Goal: Transaction & Acquisition: Purchase product/service

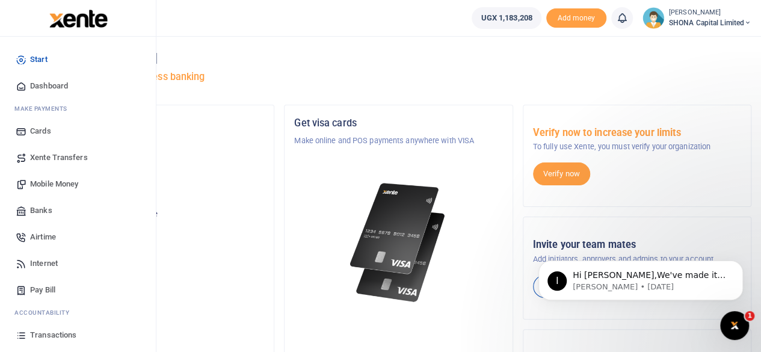
click at [40, 182] on span "Mobile Money" at bounding box center [54, 184] width 48 height 12
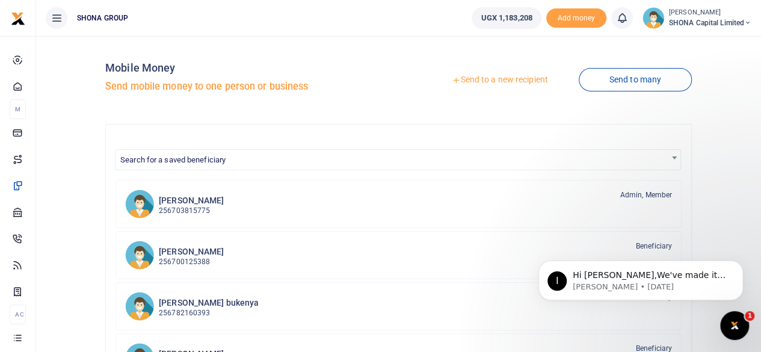
click at [496, 81] on link "Send to a new recipient" at bounding box center [499, 80] width 157 height 22
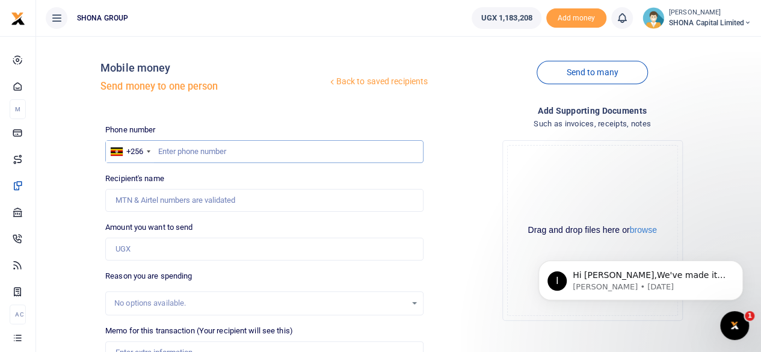
click at [259, 159] on input "text" at bounding box center [264, 151] width 318 height 23
type input "0778478655"
type input "Christine Nabirinzi"
type input "0778478655"
click at [184, 253] on input "Amount you want to send" at bounding box center [264, 249] width 318 height 23
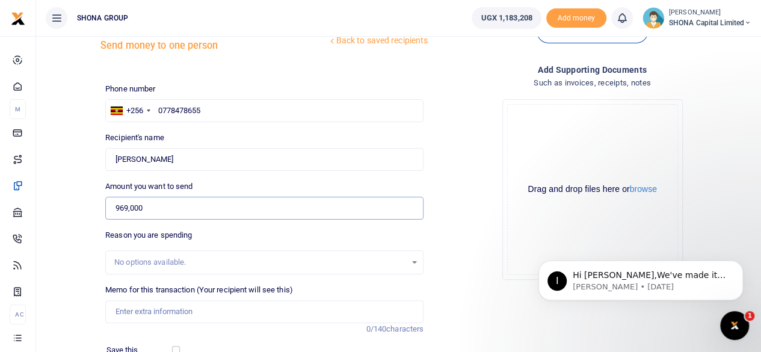
scroll to position [60, 0]
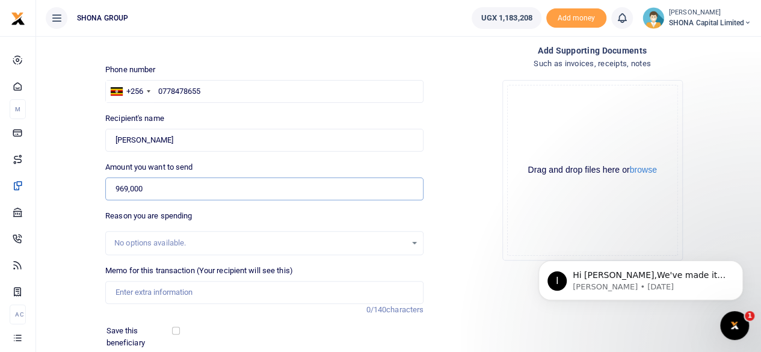
type input "969,000"
click at [205, 289] on input "Memo for this transaction (Your recipient will see this)" at bounding box center [264, 292] width 318 height 23
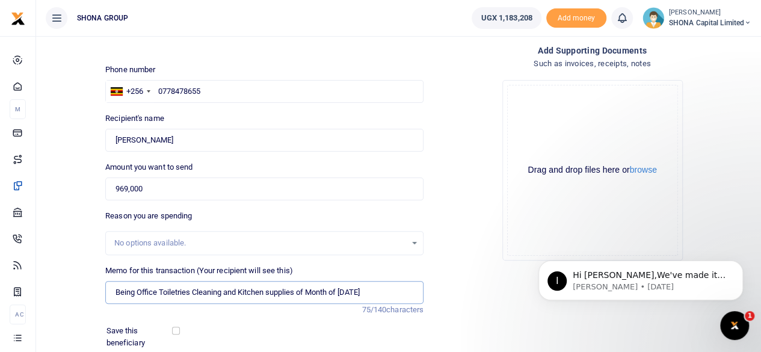
click at [355, 292] on input "Being Office Toiletries Cleaning and Kitchen supplies of Month of July 2025" at bounding box center [264, 292] width 318 height 23
type input "Being Office Toiletries Cleaning and Kitchen supplies of Month of August 2025"
click at [442, 229] on div "Drop your files here Drag and drop files here or browse Powered by Uppy" at bounding box center [592, 170] width 318 height 200
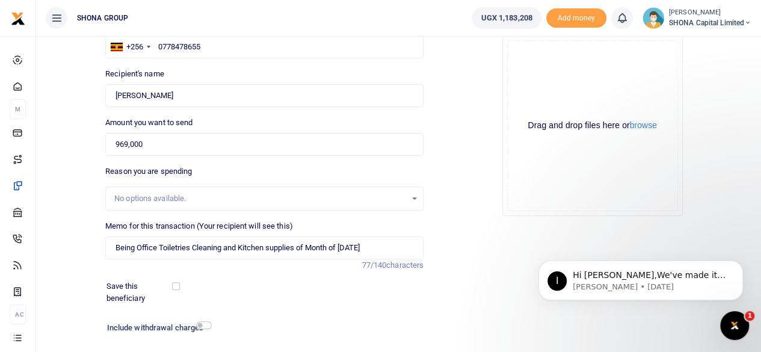
scroll to position [179, 0]
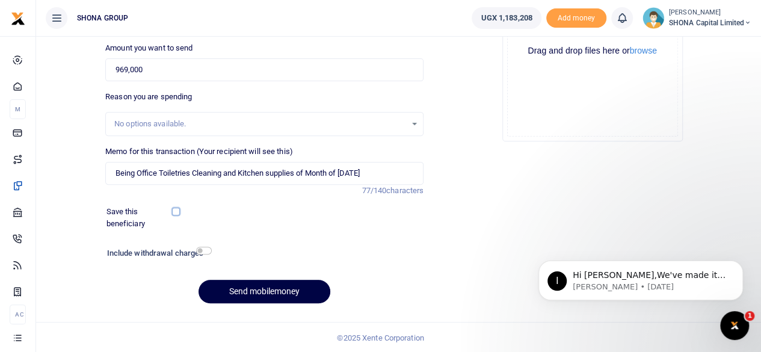
click at [178, 209] on input "checkbox" at bounding box center [176, 212] width 8 height 8
checkbox input "true"
click at [285, 292] on button "Send mobilemoney" at bounding box center [265, 291] width 132 height 23
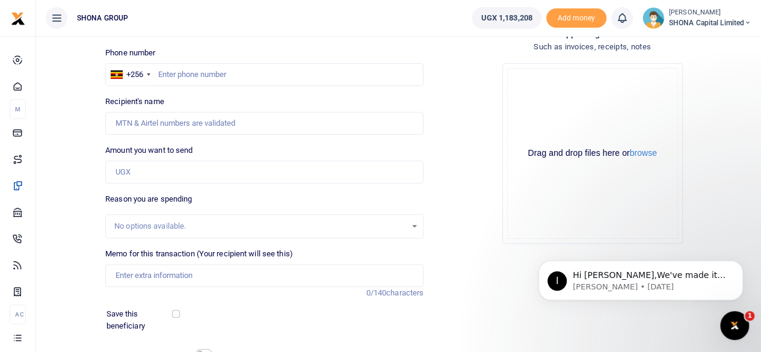
scroll to position [58, 0]
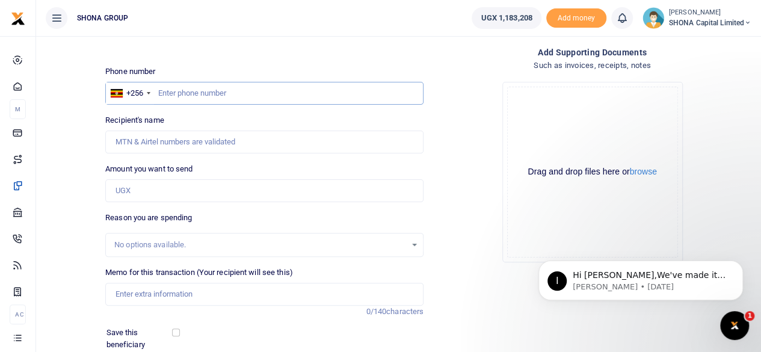
click at [184, 98] on input "text" at bounding box center [264, 93] width 318 height 23
type input "e"
type input "0788660011"
type input "Edwig Nasaka"
type input "0788660011"
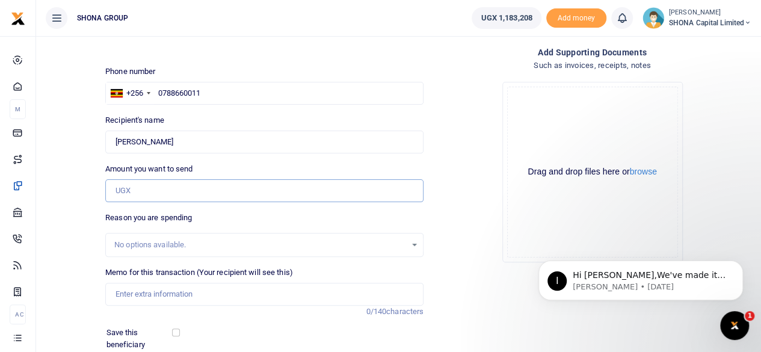
click at [159, 196] on input "Amount you want to send" at bounding box center [264, 190] width 318 height 23
click at [122, 185] on input "Amount you want to send" at bounding box center [264, 190] width 318 height 23
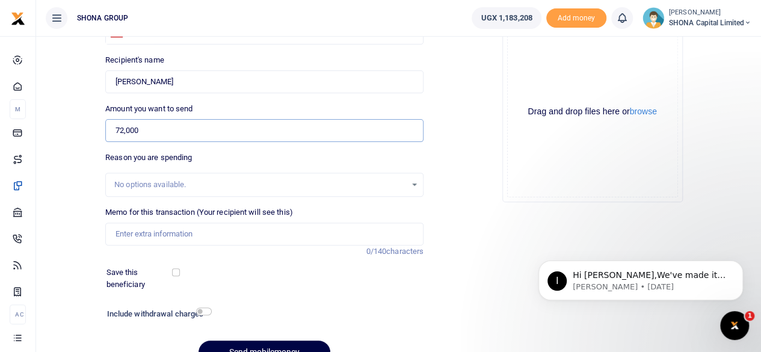
type input "72,000"
click at [171, 229] on input "Memo for this transaction (Your recipient will see this)" at bounding box center [264, 234] width 318 height 23
click at [116, 233] on input "Memo for this transaction (Your recipient will see this)" at bounding box center [264, 234] width 318 height 23
paste input "Being Transport Refund to & for Cina Butchery in Bbunga to Shona Capital office…"
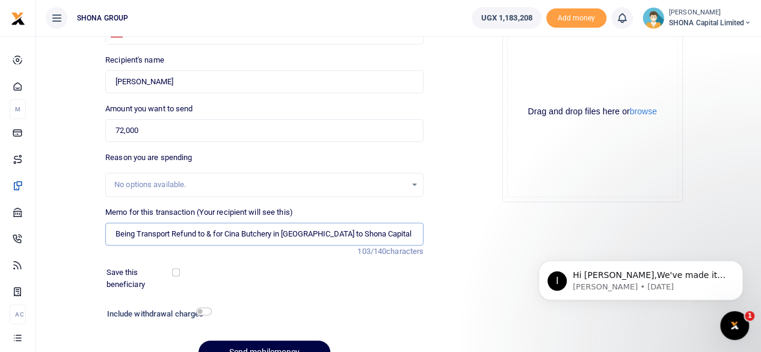
scroll to position [0, 65]
click at [401, 233] on input "Being Transport Refund to & for Cina Butchery in Bbunga to Shona Capital office…" at bounding box center [264, 234] width 318 height 23
type input "Being Transport Refund to & for Cina Butchery in Bbunga to Shona Capital office…"
click at [176, 273] on input "checkbox" at bounding box center [176, 272] width 8 height 8
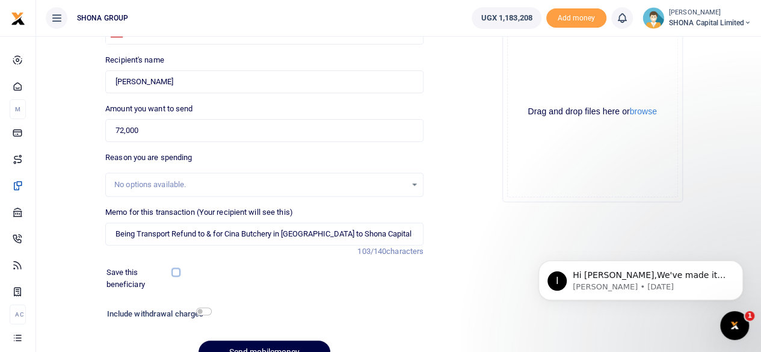
checkbox input "true"
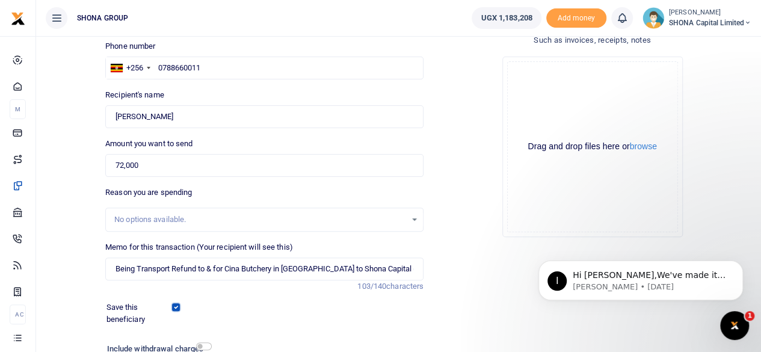
scroll to position [179, 0]
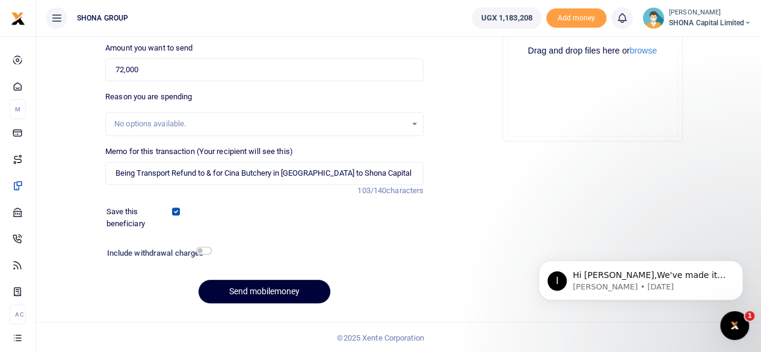
click at [250, 282] on button "Send mobilemoney" at bounding box center [265, 291] width 132 height 23
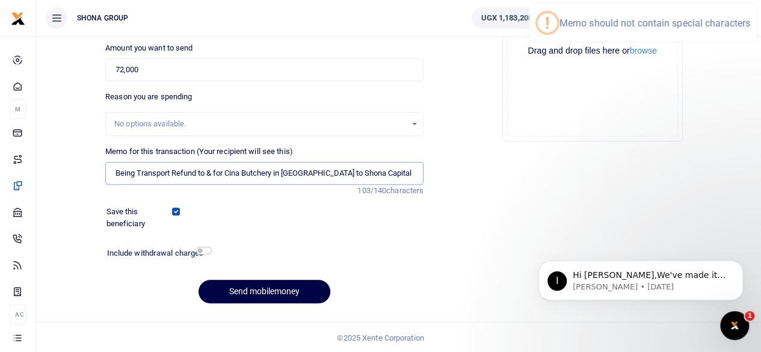
click at [285, 171] on input "Being Transport Refund to & for Cina Butchery in Bbunga to Shona Capital office…" at bounding box center [264, 173] width 318 height 23
click at [214, 170] on input "Being Transport Refund to & for Cina Butchery in Bbunga to Shona Capital office…" at bounding box center [264, 173] width 318 height 23
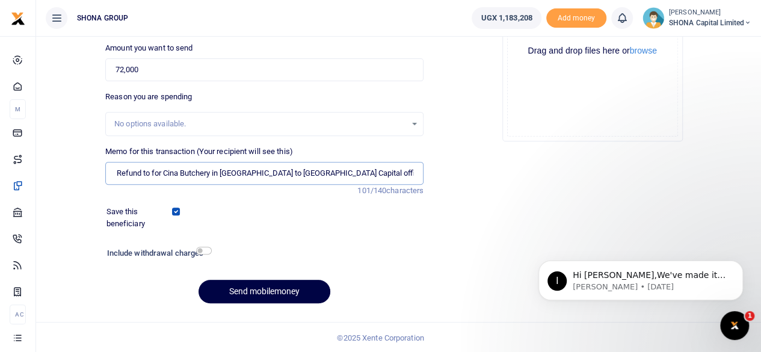
scroll to position [0, 58]
type input "Being Transport Refund to for Cina Butchery in Bbunga to Shona Capital offices …"
click at [247, 289] on button "Send mobilemoney" at bounding box center [265, 291] width 132 height 23
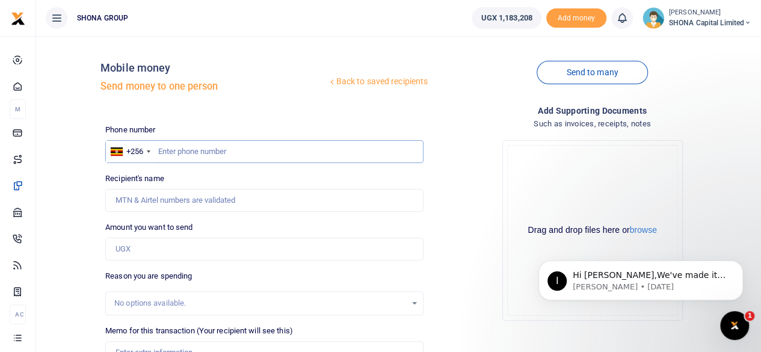
click at [196, 156] on input "text" at bounding box center [264, 151] width 318 height 23
type input "0702551963"
click at [158, 200] on input "Recipient's name" at bounding box center [264, 200] width 318 height 23
click at [132, 251] on input "Amount you want to send" at bounding box center [264, 249] width 318 height 23
type input "Joselyne Nanozi"
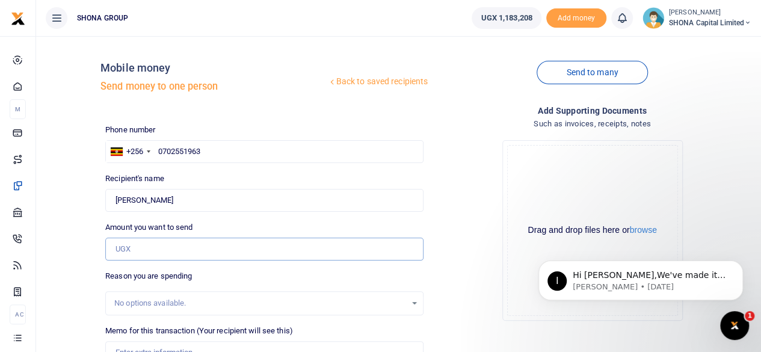
click at [164, 250] on input "Amount you want to send" at bounding box center [264, 249] width 318 height 23
click at [251, 252] on input "Amount you want to send" at bounding box center [264, 249] width 318 height 23
click at [130, 251] on input "Amount you want to send" at bounding box center [264, 249] width 318 height 23
type input "93,100"
click at [208, 299] on div "No options available." at bounding box center [260, 303] width 292 height 12
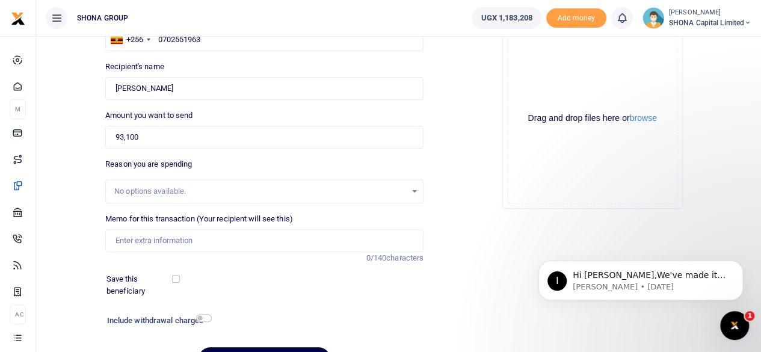
scroll to position [120, 0]
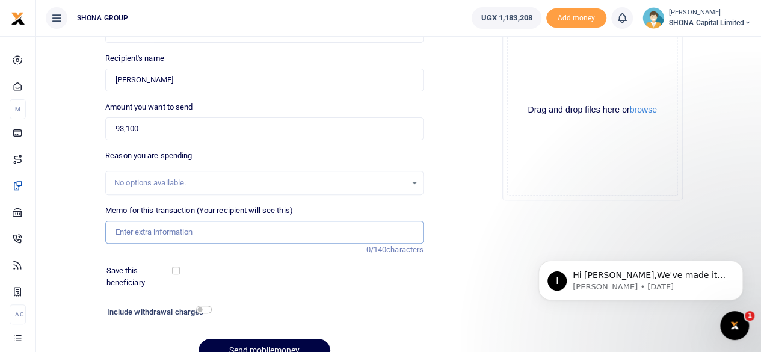
click at [161, 231] on input "Memo for this transaction (Your recipient will see this)" at bounding box center [264, 232] width 318 height 23
click at [156, 231] on input "Memo for this transaction (Your recipient will see this)" at bounding box center [264, 232] width 318 height 23
click at [121, 229] on input "Memo for this transaction (Your recipient will see this)" at bounding box center [264, 232] width 318 height 23
paste input "Being Transportation refund to & from SHONA Capital to Trilac Auto Internationa…"
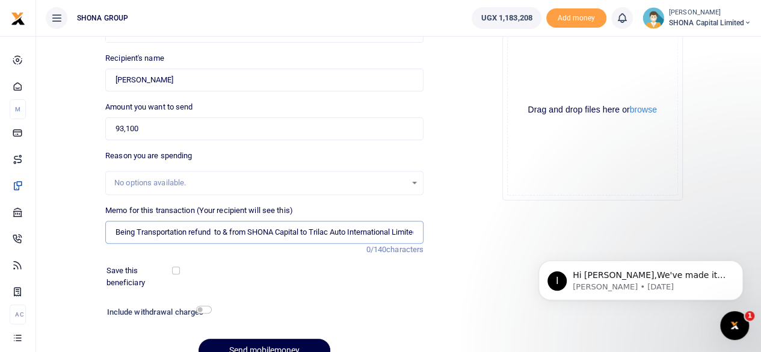
scroll to position [0, 183]
click at [378, 232] on input "Being Transportation refund to & from SHONA Capital to Trilac Auto Internationa…" at bounding box center [264, 232] width 318 height 23
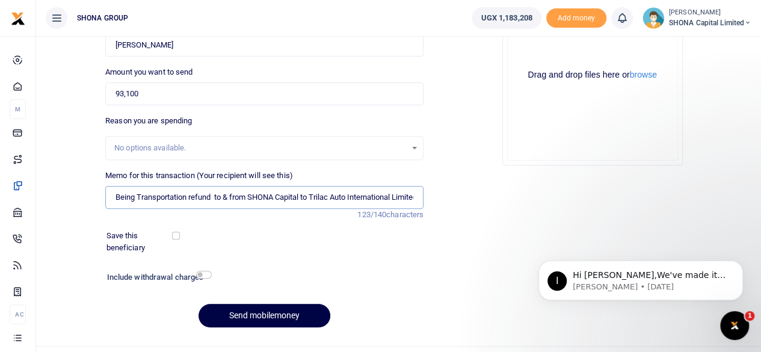
scroll to position [179, 0]
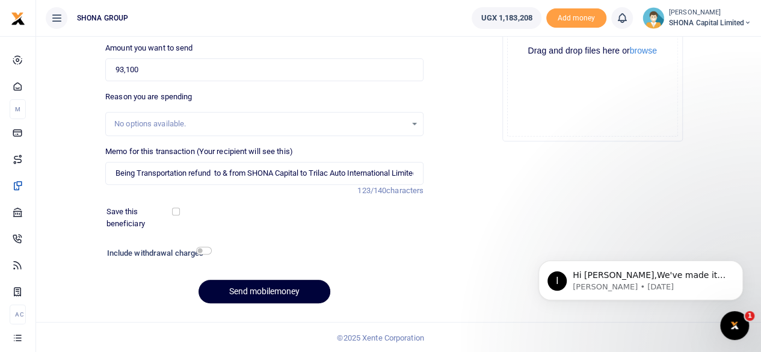
click at [243, 287] on button "Send mobilemoney" at bounding box center [265, 291] width 132 height 23
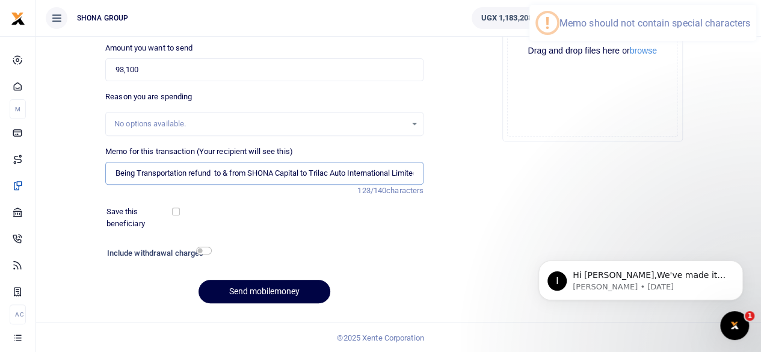
click at [231, 172] on input "Being Transportation refund to & from SHONA Capital to Trilac Auto Internationa…" at bounding box center [264, 173] width 318 height 23
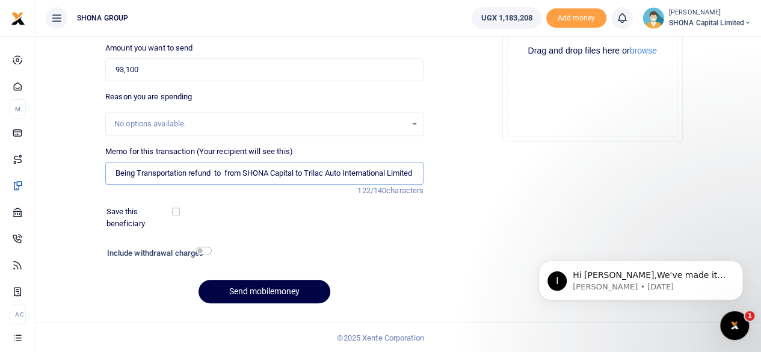
click at [342, 174] on input "Being Transportation refund to from SHONA Capital to Trilac Auto International …" at bounding box center [264, 173] width 318 height 23
type input "Being Transportation refund to from SHONA Capital to Trilac Auto International …"
click at [266, 286] on button "Send mobilemoney" at bounding box center [265, 291] width 132 height 23
